Goal: Task Accomplishment & Management: Manage account settings

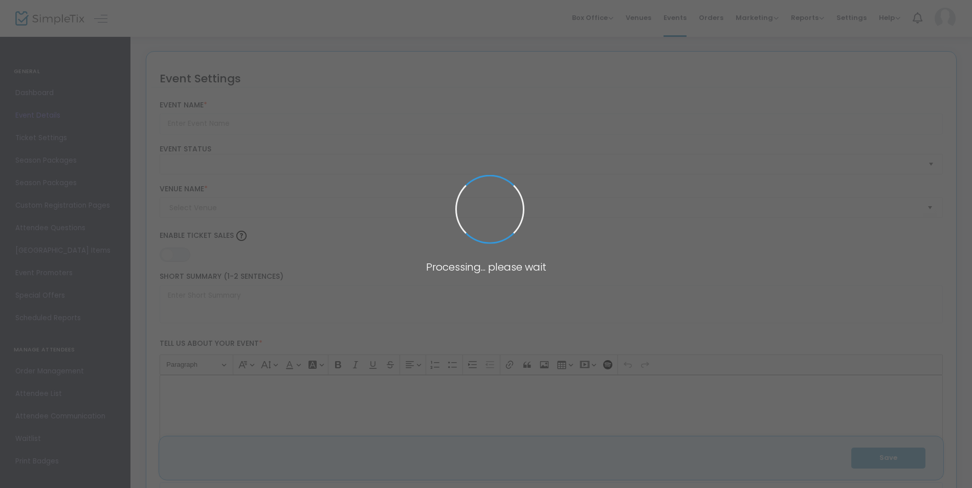
type input "Paramount 80s End of Summer Concert"
type textarea "Celebrate the end of summer with our favorite band PARAMOUNT! Join us for a gre…"
type input "Buy Tickets"
type input "[GEOGRAPHIC_DATA]"
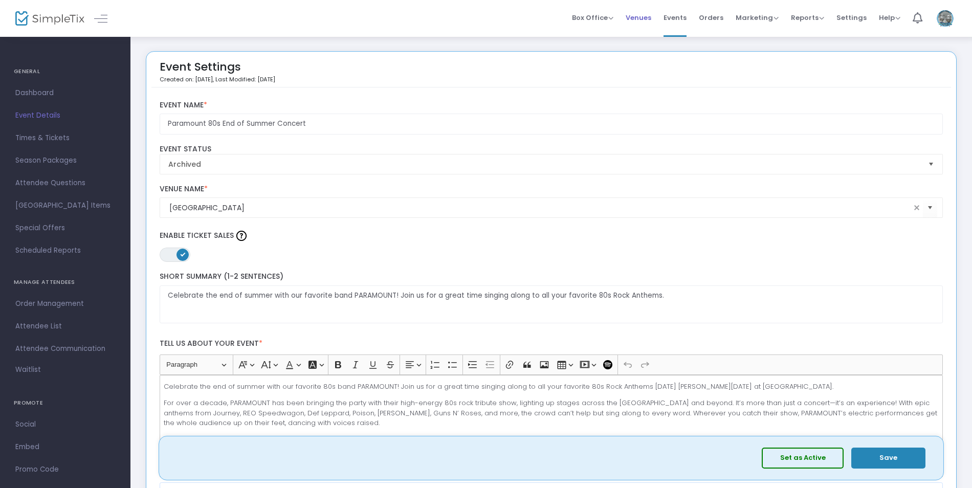
click at [644, 17] on span "Venues" at bounding box center [639, 18] width 26 height 26
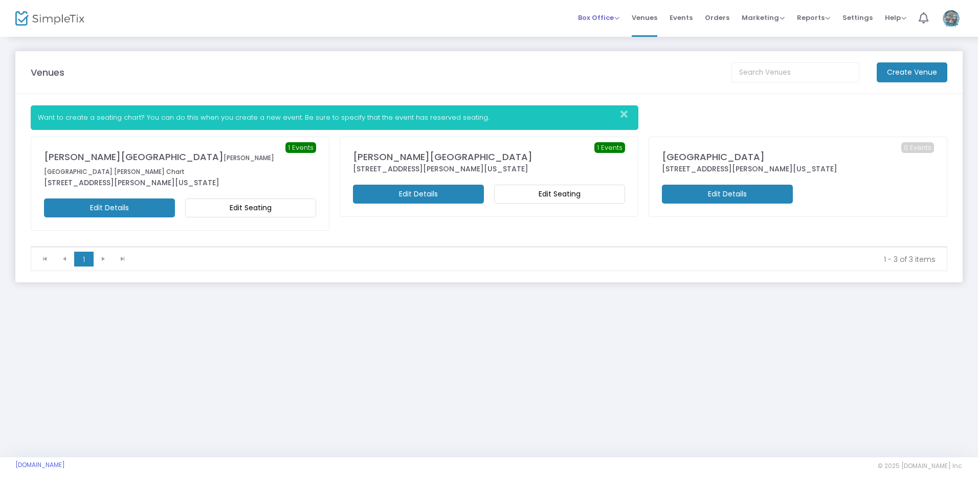
click at [617, 19] on span "Box Office" at bounding box center [598, 18] width 41 height 10
click at [619, 34] on li "Sell Tickets" at bounding box center [614, 35] width 73 height 20
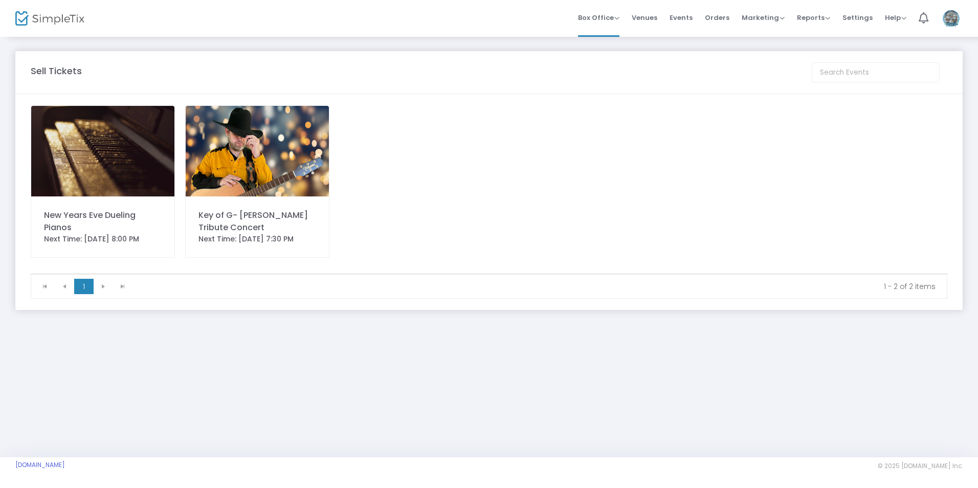
click at [111, 166] on img at bounding box center [102, 151] width 143 height 91
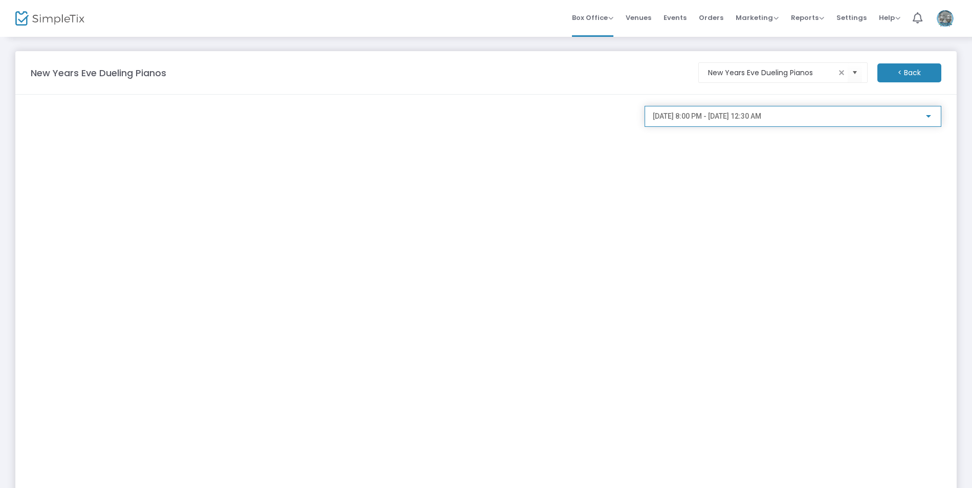
click at [891, 120] on div "[DATE] 8:00 PM - [DATE] 12:30 AM" at bounding box center [788, 117] width 271 height 8
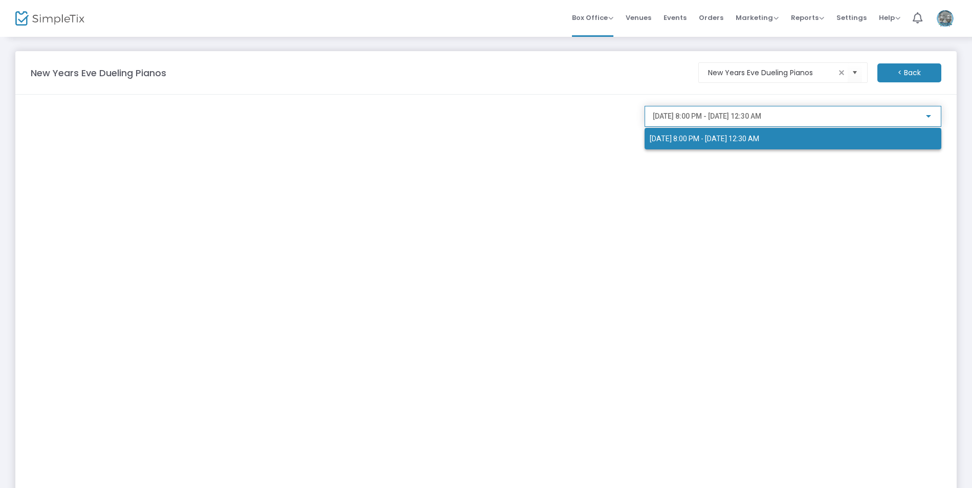
click at [891, 120] on div "[DATE] 8:00 PM - [DATE] 12:30 AM" at bounding box center [785, 131] width 280 height 37
click at [850, 73] on div at bounding box center [486, 244] width 972 height 488
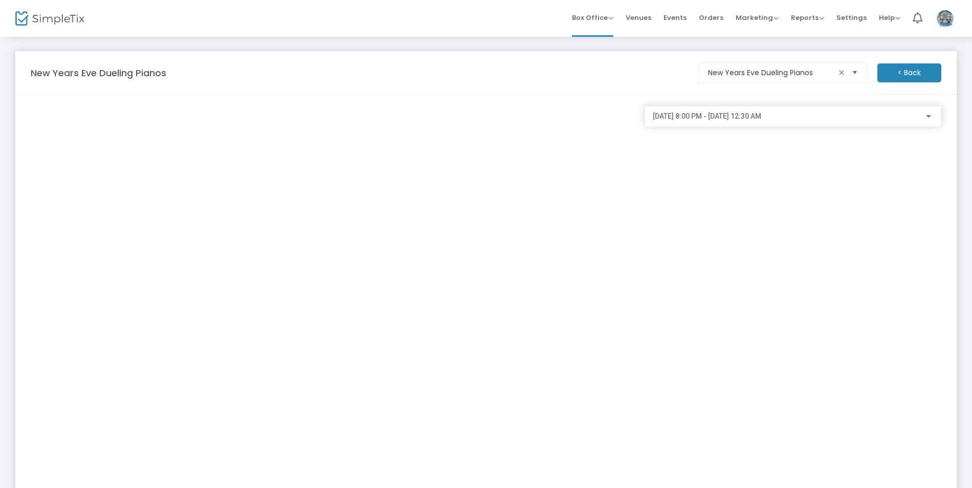
click at [854, 71] on span "Select" at bounding box center [854, 72] width 17 height 17
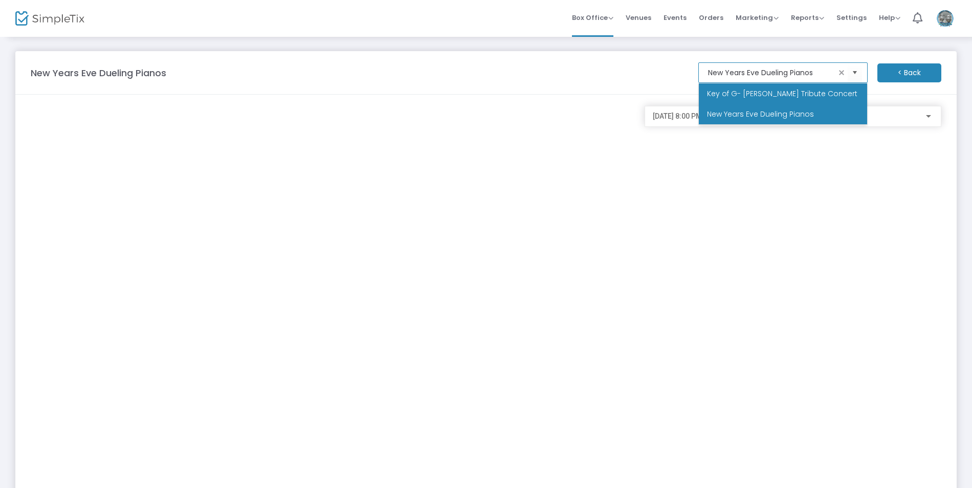
click at [850, 98] on li "Key of G- [PERSON_NAME] Tribute Concert" at bounding box center [783, 93] width 168 height 20
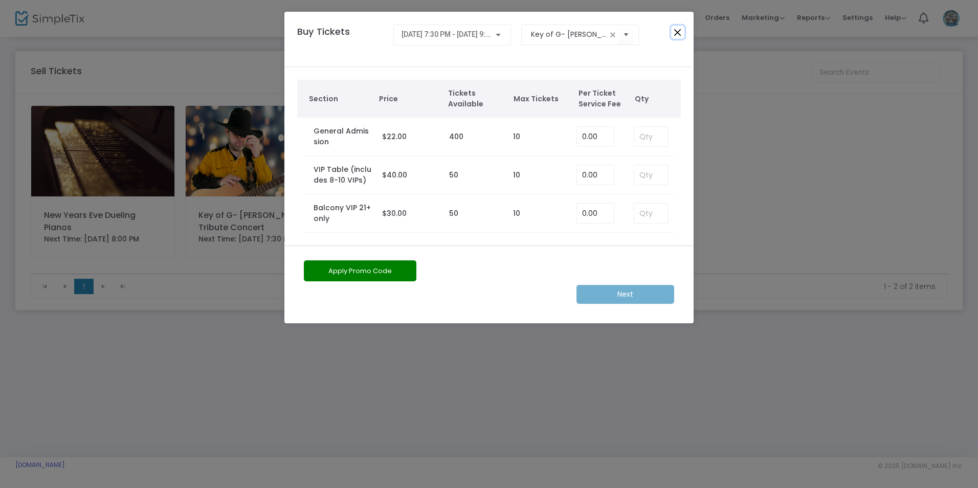
click at [678, 32] on button "Close" at bounding box center [677, 32] width 13 height 13
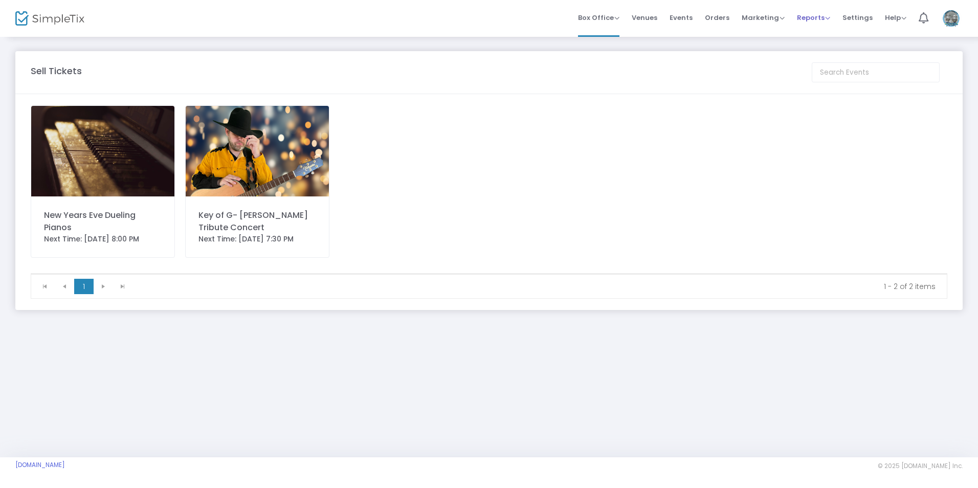
click at [811, 17] on span "Reports" at bounding box center [813, 18] width 33 height 10
click at [609, 15] on span "Box Office" at bounding box center [598, 18] width 41 height 10
click at [681, 18] on span "Events" at bounding box center [681, 18] width 23 height 26
